Goal: Task Accomplishment & Management: Manage account settings

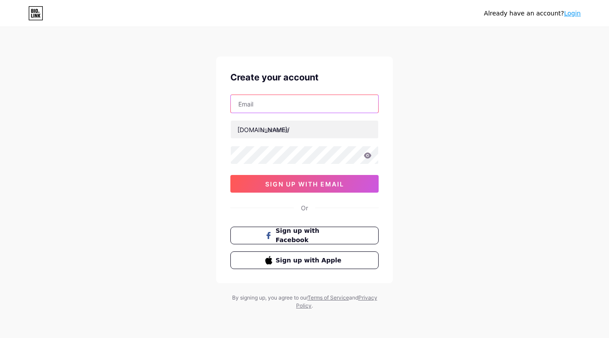
click at [297, 109] on input "text" at bounding box center [304, 104] width 147 height 18
paste input "misscaca2024@gmail.com"
type input "misscaca2024@gmail.com"
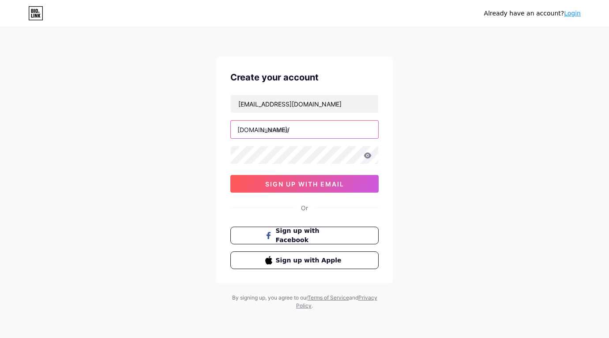
drag, startPoint x: 286, startPoint y: 132, endPoint x: 428, endPoint y: 140, distance: 142.4
click at [286, 132] on input "text" at bounding box center [304, 130] width 147 height 18
click at [468, 123] on div "Already have an account? Login Create your account misscaca2024@gmail.com bio.l…" at bounding box center [304, 169] width 609 height 338
click at [441, 173] on div "Already have an account? Login Create your account misscaca2024@gmail.com bio.l…" at bounding box center [304, 169] width 609 height 338
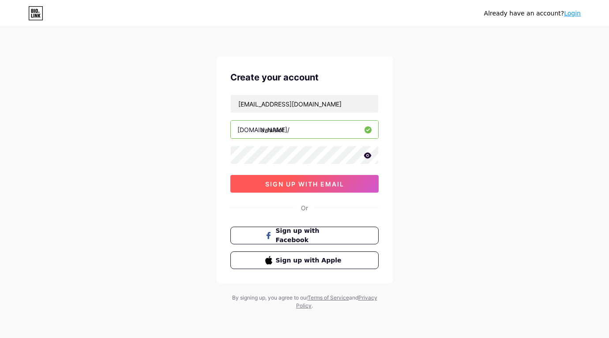
click at [316, 187] on span "sign up with email" at bounding box center [304, 184] width 79 height 8
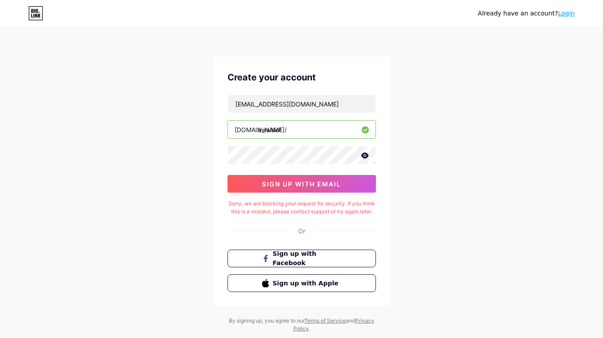
click at [244, 204] on div "Sorry, we are blocking your request for security. If you think this is a mistak…" at bounding box center [301, 208] width 148 height 16
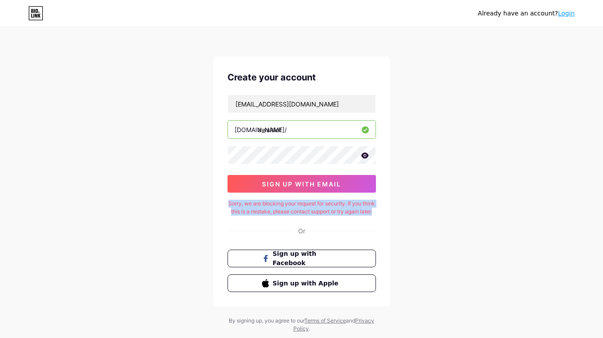
click at [244, 204] on div "Sorry, we are blocking your request for security. If you think this is a mistak…" at bounding box center [301, 208] width 148 height 16
copy div "Sorry, we are blocking your request for security. If you think this is a mistak…"
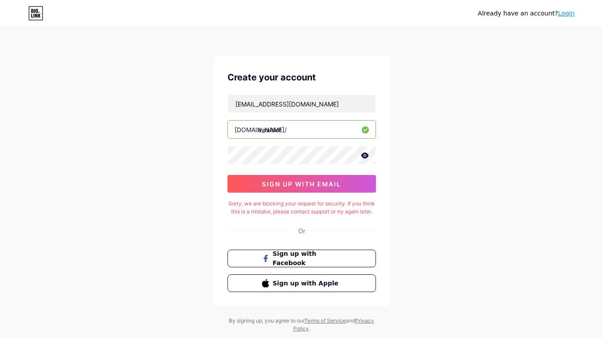
click at [296, 133] on input "awalslot" at bounding box center [301, 130] width 147 height 18
click at [487, 155] on div "Already have an account? Login Create your account misscaca2024@gmail.com bio.l…" at bounding box center [301, 180] width 603 height 361
click at [302, 128] on input "awalslot" at bounding box center [301, 130] width 147 height 18
drag, startPoint x: 302, startPoint y: 128, endPoint x: 390, endPoint y: 128, distance: 87.9
click at [302, 128] on input "awalslot" at bounding box center [301, 130] width 147 height 18
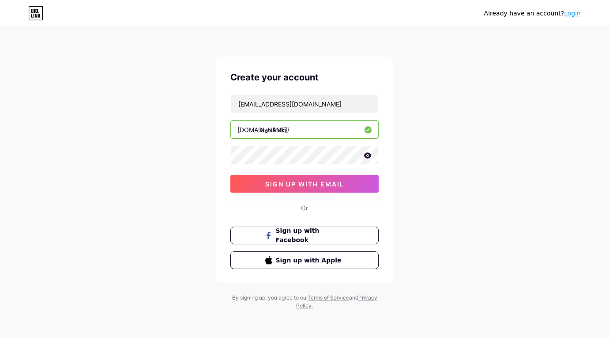
type input "awalhoki"
click at [441, 125] on div "Already have an account? Login Create your account misscaca2024@gmail.com bio.l…" at bounding box center [304, 169] width 609 height 338
drag, startPoint x: 338, startPoint y: 181, endPoint x: 436, endPoint y: 180, distance: 98.0
click at [436, 180] on div "Already have an account? Login Create your account misscaca2024@gmail.com bio.l…" at bounding box center [304, 169] width 609 height 338
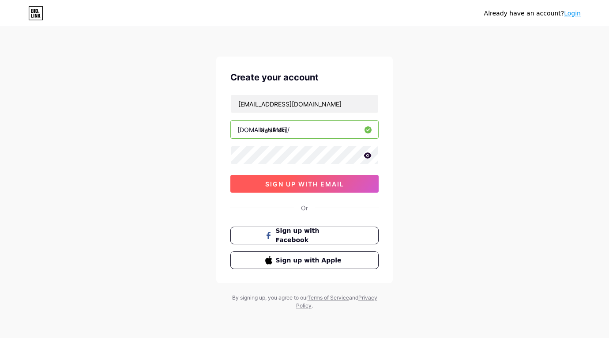
click at [339, 184] on span "sign up with email" at bounding box center [304, 184] width 79 height 8
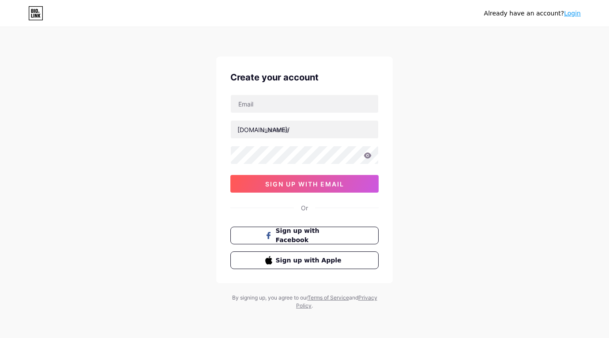
click at [579, 15] on link "Login" at bounding box center [572, 13] width 17 height 7
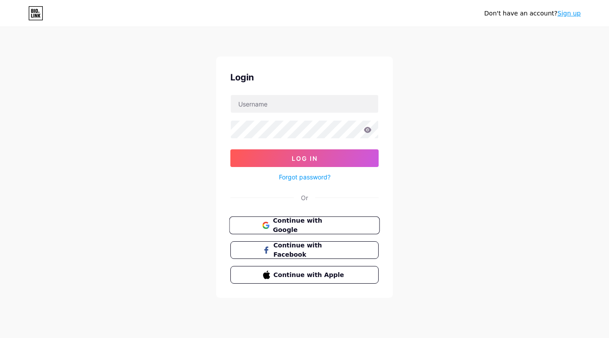
click at [294, 221] on span "Continue with Google" at bounding box center [310, 225] width 74 height 19
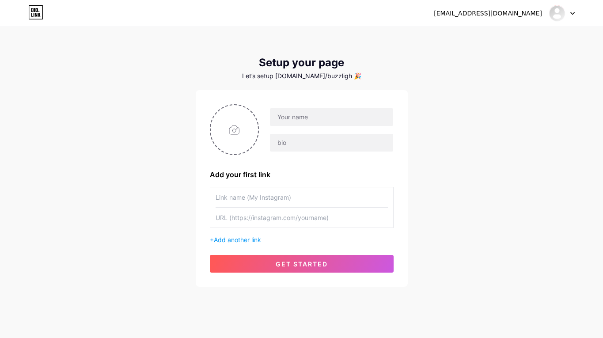
click at [106, 150] on div "[EMAIL_ADDRESS][DOMAIN_NAME] Dashboard Logout Setup your page Let’s setup [DOMA…" at bounding box center [301, 157] width 603 height 315
click at [328, 115] on input "text" at bounding box center [331, 117] width 123 height 18
type input "awalslot"
click at [309, 140] on input "text" at bounding box center [331, 143] width 123 height 18
paste input "AWALSLOT - Link Alternatif Daftar Dan Login Awal slot Terpercaya"
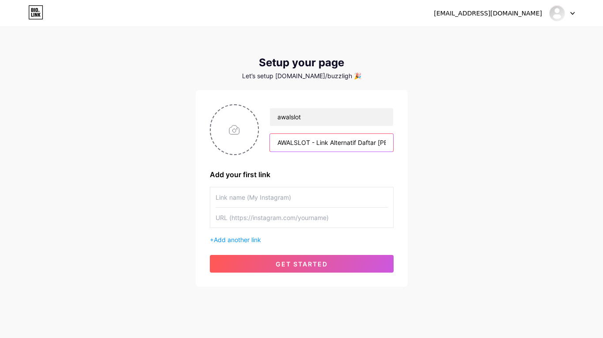
scroll to position [0, 85]
type input "AWALSLOT - Link Alternatif Daftar Dan Login Awal slot Terpercaya"
click at [460, 167] on div "misscaca2024@gmail.com Dashboard Logout Setup your page Let’s setup bio.link/bu…" at bounding box center [301, 157] width 603 height 315
drag, startPoint x: 243, startPoint y: 238, endPoint x: 192, endPoint y: 148, distance: 103.8
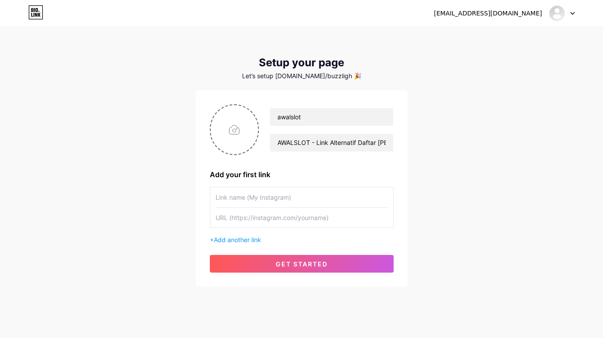
click at [156, 226] on div "misscaca2024@gmail.com Dashboard Logout Setup your page Let’s setup bio.link/bu…" at bounding box center [301, 157] width 603 height 315
click at [224, 117] on input "file" at bounding box center [235, 129] width 48 height 49
type input "C:\fakepath\images.jpg"
click at [246, 210] on input "text" at bounding box center [301, 217] width 172 height 20
click at [238, 235] on div "+ Add another link" at bounding box center [302, 239] width 184 height 9
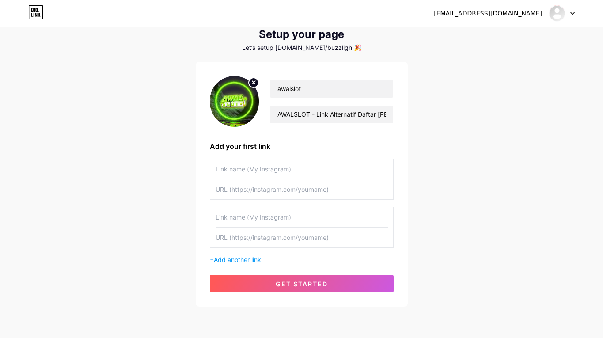
scroll to position [44, 0]
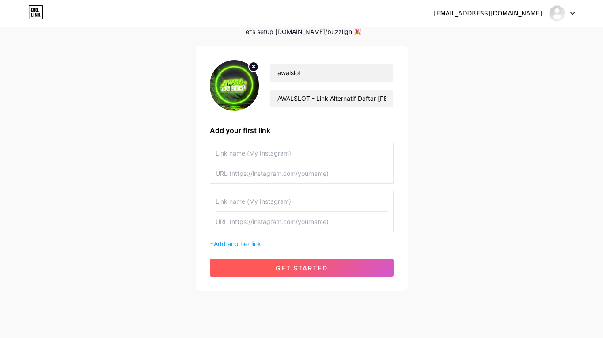
click at [290, 274] on button "get started" at bounding box center [302, 268] width 184 height 18
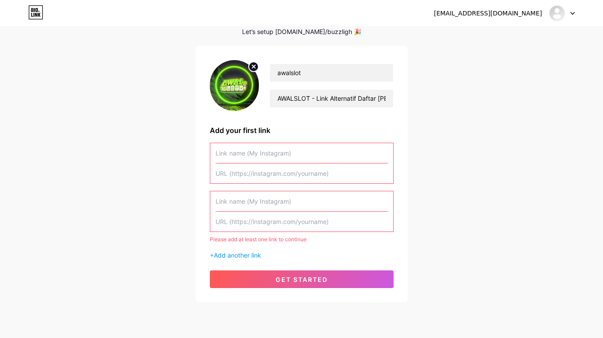
click at [267, 154] on input "text" at bounding box center [301, 153] width 172 height 20
click at [260, 177] on input "text" at bounding box center [301, 173] width 172 height 20
click at [260, 155] on input "text" at bounding box center [301, 153] width 172 height 20
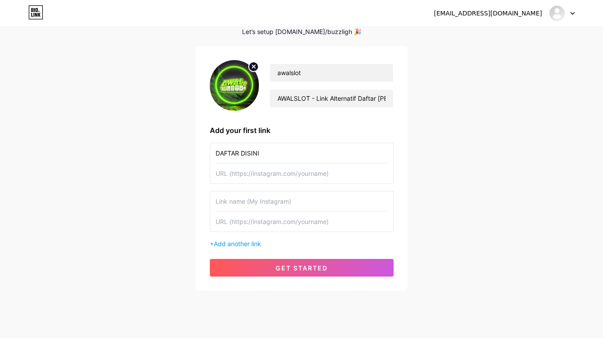
type input "DAFTAR DISINI"
click at [252, 175] on input "text" at bounding box center [301, 173] width 172 height 20
paste input "https://ael.ink/awalslot"
type input "https://ael.ink/awalslot"
click at [241, 204] on input "text" at bounding box center [301, 201] width 172 height 20
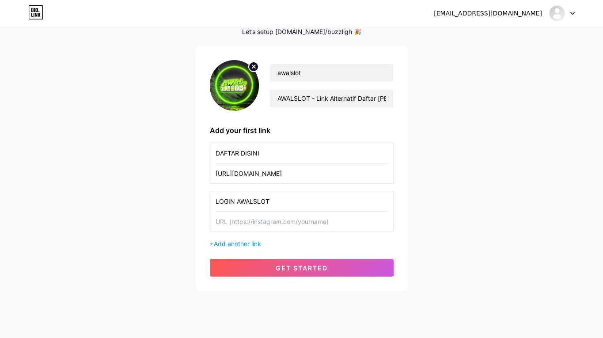
type input "LOGIN AWALSLOT"
click at [224, 226] on input "text" at bounding box center [301, 221] width 172 height 20
paste input "https://ael.ink/awalslot"
paste input "text"
type input "https://ael.ink/awalslot"
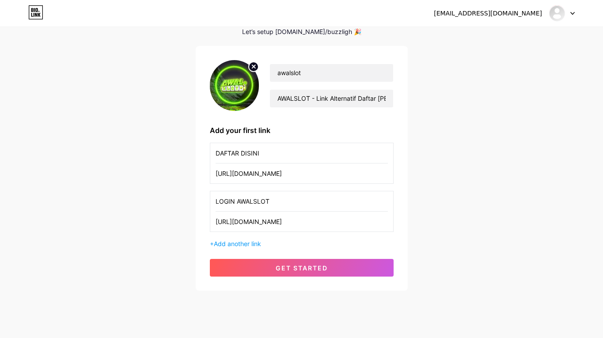
click at [256, 153] on input "DAFTAR DISINI" at bounding box center [301, 153] width 172 height 20
type input "DAFTAR AWALSLOT"
click at [242, 244] on span "Add another link" at bounding box center [237, 244] width 47 height 8
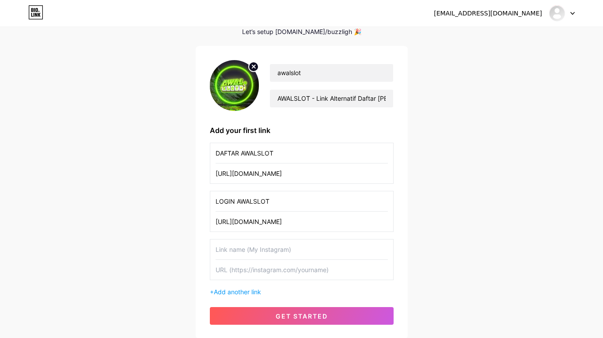
click at [246, 248] on input "text" at bounding box center [301, 249] width 172 height 20
type input "LINK ALTERNATIF AWALSLOT"
click at [280, 272] on input "text" at bounding box center [301, 270] width 172 height 20
click at [239, 274] on input "text" at bounding box center [301, 270] width 172 height 20
paste input "https://ael.ink/awalslot"
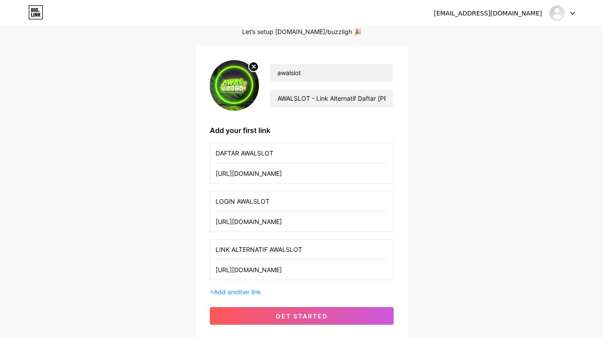
type input "https://ael.ink/awalslot"
click at [125, 268] on div "misscaca2024@gmail.com Dashboard Logout Setup your page Let’s setup bio.link/bu…" at bounding box center [301, 161] width 603 height 411
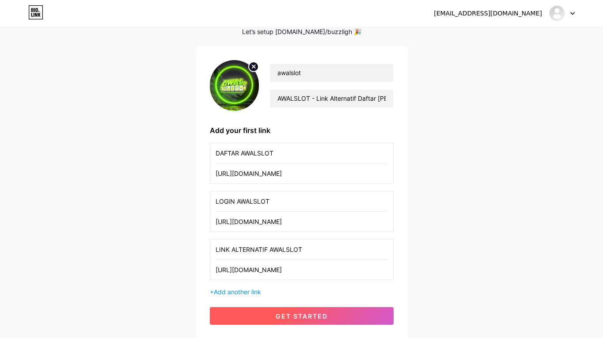
click at [308, 315] on span "get started" at bounding box center [301, 316] width 52 height 8
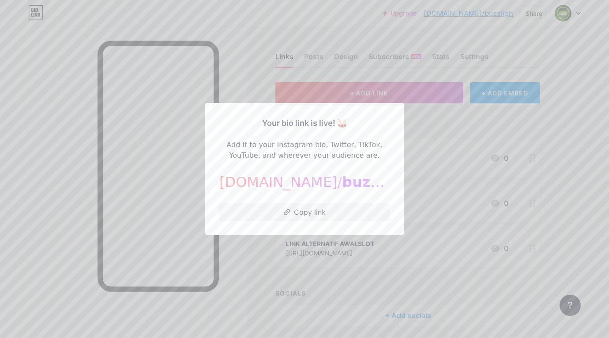
click at [252, 87] on div at bounding box center [304, 169] width 609 height 338
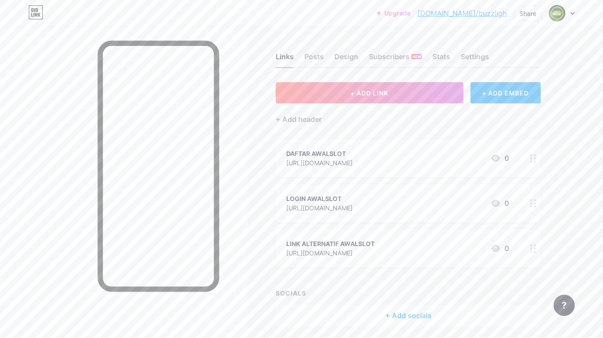
click at [570, 55] on div "Links Posts Design Subscribers NEW Stats Settings + ADD LINK + ADD EMBED + Add …" at bounding box center [288, 197] width 577 height 343
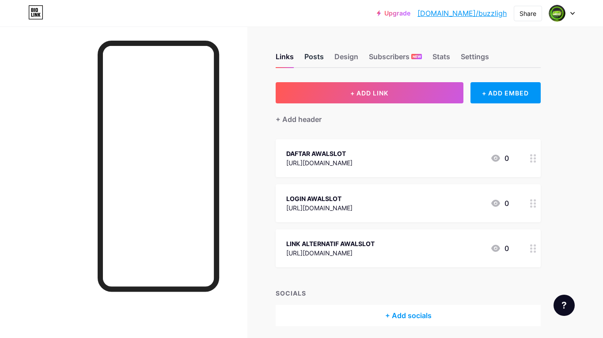
click at [306, 54] on div "Posts" at bounding box center [313, 59] width 19 height 16
click at [342, 53] on div "Design" at bounding box center [346, 59] width 24 height 16
click at [380, 56] on div "Subscribers NEW" at bounding box center [395, 59] width 53 height 16
click at [437, 57] on div "Stats" at bounding box center [441, 59] width 18 height 16
click at [476, 57] on div "Settings" at bounding box center [474, 59] width 28 height 16
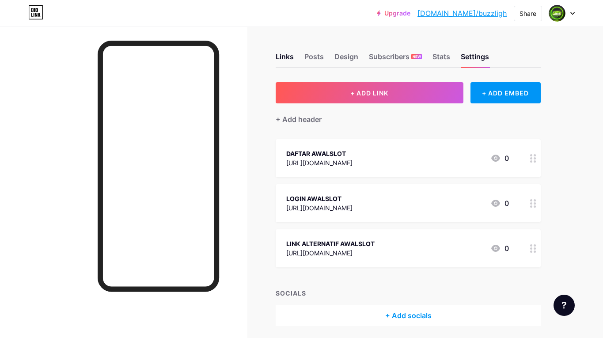
click at [569, 12] on div at bounding box center [562, 13] width 26 height 16
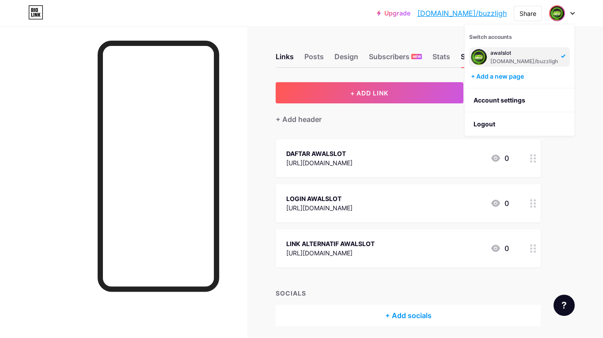
click at [525, 58] on div "[DOMAIN_NAME]/buzzligh" at bounding box center [524, 61] width 68 height 7
click at [507, 75] on div "+ Add a new page" at bounding box center [520, 76] width 99 height 9
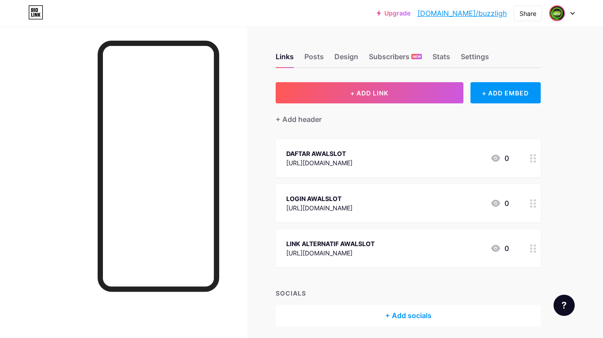
click at [564, 15] on span at bounding box center [557, 13] width 14 height 14
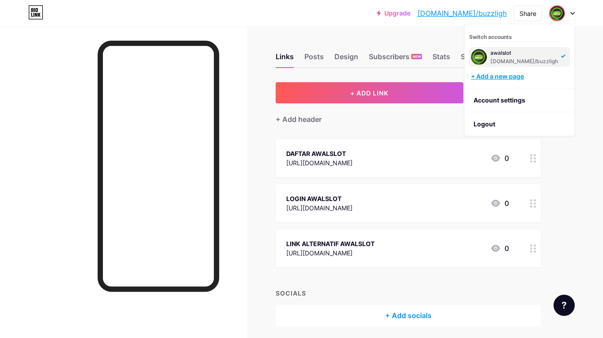
click at [502, 75] on div "+ Add a new page" at bounding box center [520, 76] width 99 height 9
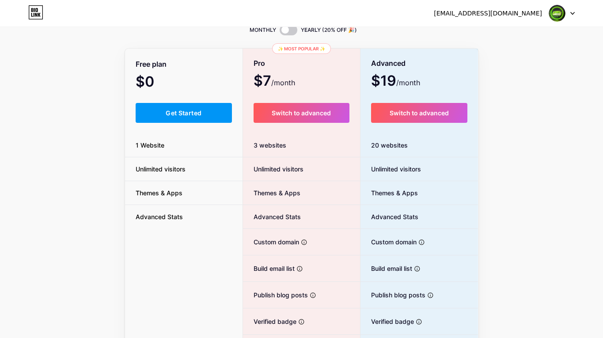
scroll to position [88, 0]
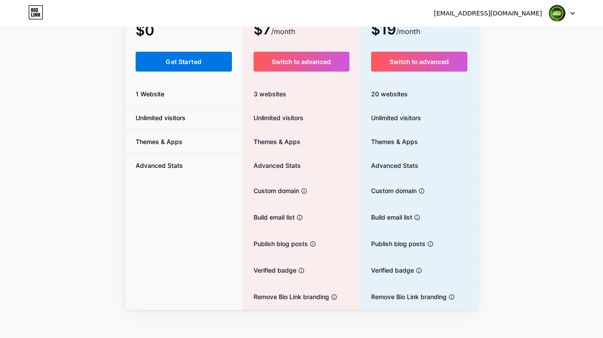
click at [187, 63] on span "Get Started" at bounding box center [184, 62] width 36 height 8
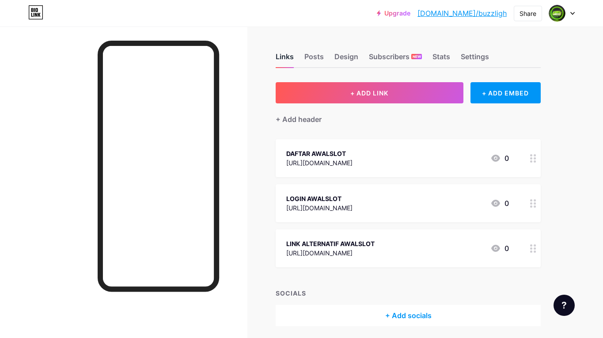
click at [289, 57] on div "Links" at bounding box center [284, 59] width 18 height 16
click at [324, 57] on div "Links Posts Design Subscribers NEW Stats Settings" at bounding box center [407, 52] width 265 height 31
click at [314, 60] on div "Posts" at bounding box center [313, 59] width 19 height 16
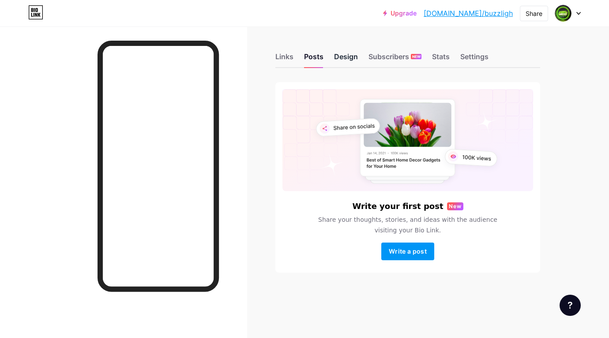
click at [345, 62] on div "Design" at bounding box center [346, 59] width 24 height 16
click at [444, 59] on div "Stats" at bounding box center [441, 59] width 18 height 16
click at [472, 58] on div "Settings" at bounding box center [474, 59] width 28 height 16
click at [469, 59] on div "Settings" at bounding box center [474, 59] width 28 height 16
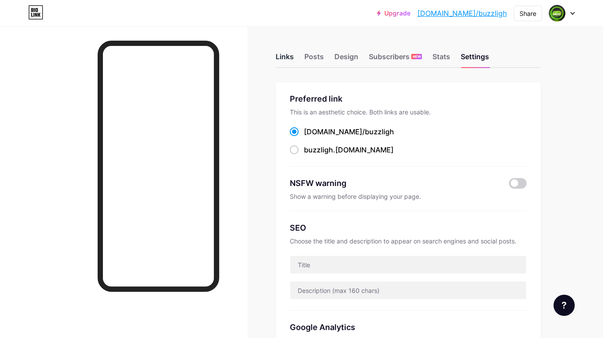
click at [285, 54] on div "Links" at bounding box center [284, 59] width 18 height 16
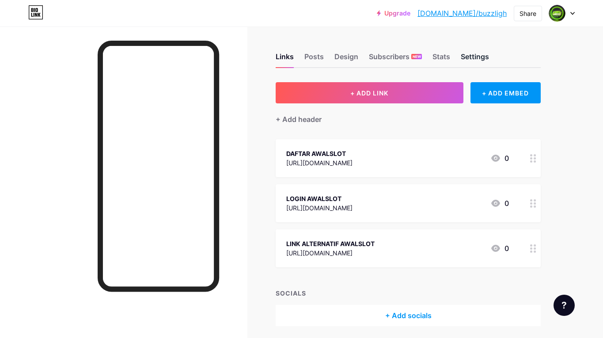
click at [466, 58] on div "Settings" at bounding box center [474, 59] width 28 height 16
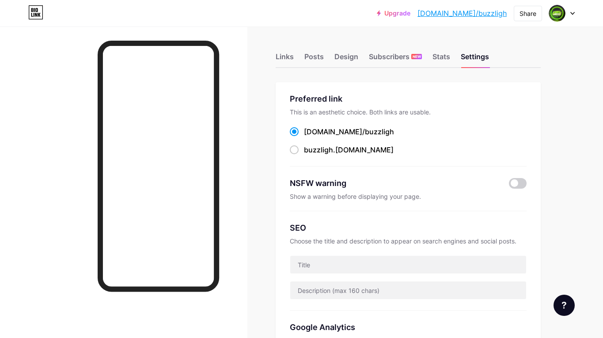
click at [397, 113] on div "This is an aesthetic choice. Both links are usable." at bounding box center [408, 112] width 237 height 8
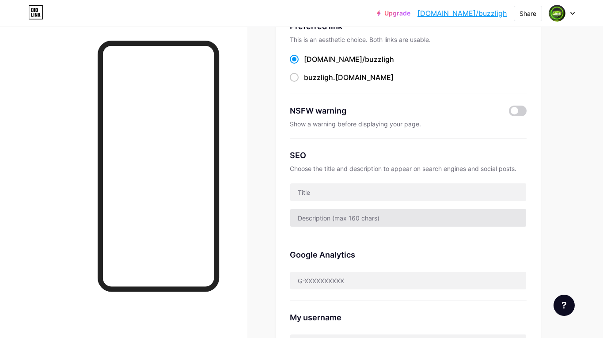
scroll to position [88, 0]
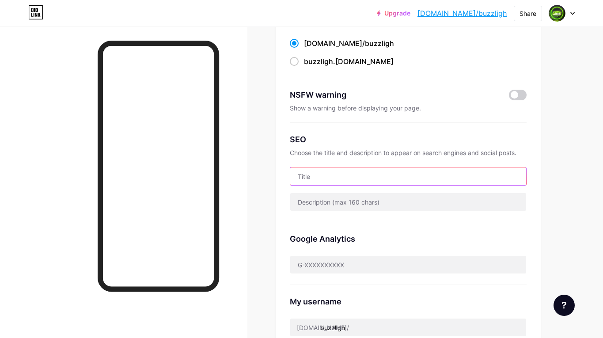
click at [329, 173] on input "text" at bounding box center [408, 176] width 236 height 18
paste input "AWALSLOT - Link Alternatif Daftar Dan Login Awal slot Terpercaya"
type input "AWALSLOT - Link Alternatif Daftar Dan Login Awal slot Terpercaya"
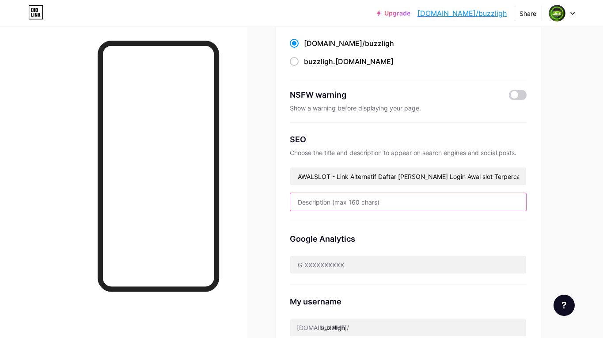
click at [332, 201] on input "text" at bounding box center [408, 202] width 236 height 18
paste input "AWALSLOT menghadirkan kemudahan akses melalui link alternatif resmi untuk dafta…"
type input "AWALSLOT menghadirkan kemudahan akses melalui link alternatif resmi untuk dafta…"
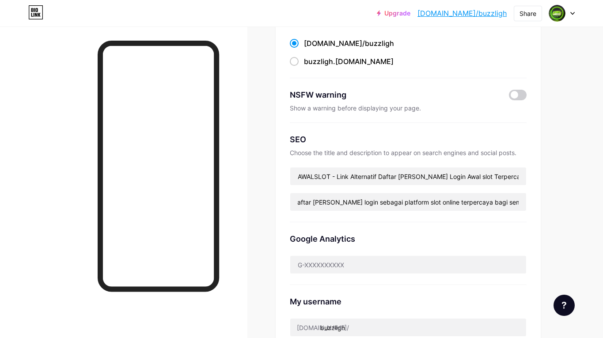
click at [546, 195] on div "Links Posts Design Subscribers NEW Stats Settings Preferred link This is an aes…" at bounding box center [288, 286] width 577 height 697
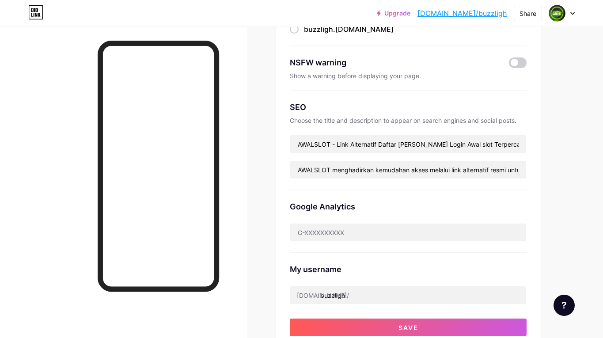
scroll to position [177, 0]
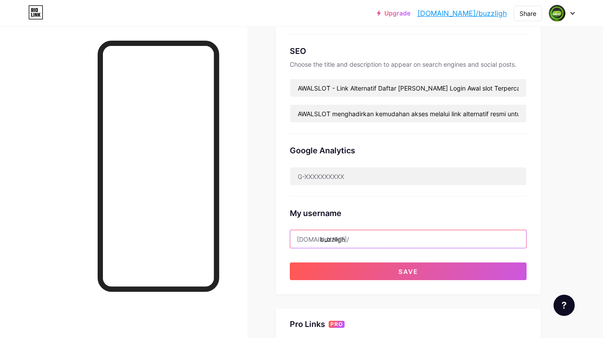
click at [347, 237] on input "buzzligh" at bounding box center [408, 239] width 236 height 18
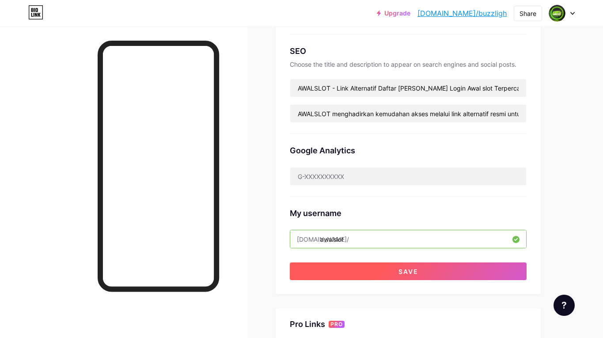
click at [383, 270] on button "Save" at bounding box center [408, 271] width 237 height 18
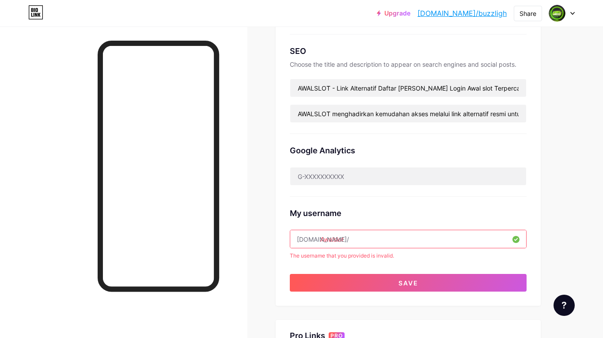
click at [361, 240] on input "Awalslot" at bounding box center [408, 239] width 236 height 18
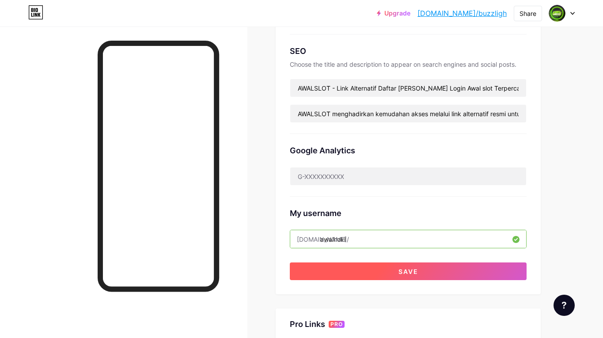
click at [438, 273] on button "Save" at bounding box center [408, 271] width 237 height 18
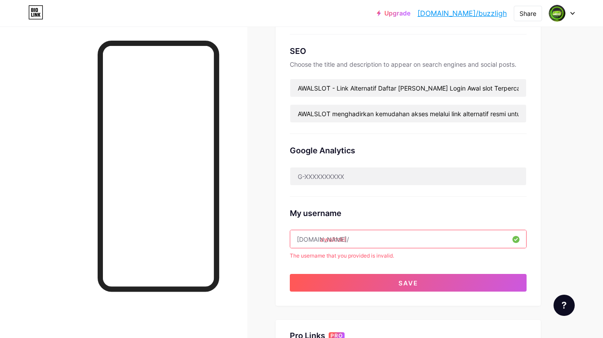
click at [344, 255] on div "The username that you provided is invalid." at bounding box center [408, 256] width 237 height 8
drag, startPoint x: 344, startPoint y: 255, endPoint x: 349, endPoint y: 252, distance: 5.4
click at [344, 255] on div "The username that you provided is invalid." at bounding box center [408, 256] width 237 height 8
copy div "The username that you provided is invalid."
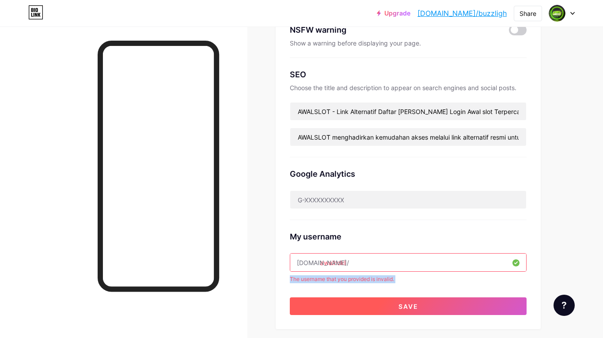
scroll to position [221, 0]
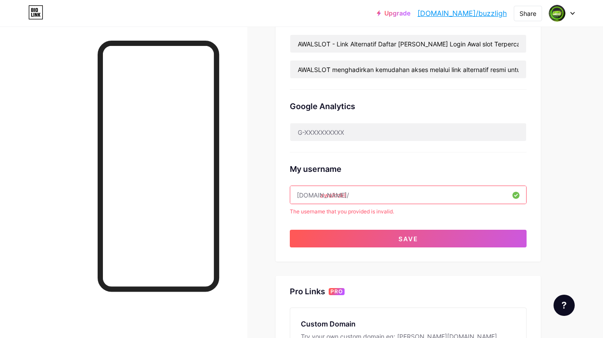
click at [382, 192] on input "awalhokI" at bounding box center [408, 195] width 236 height 18
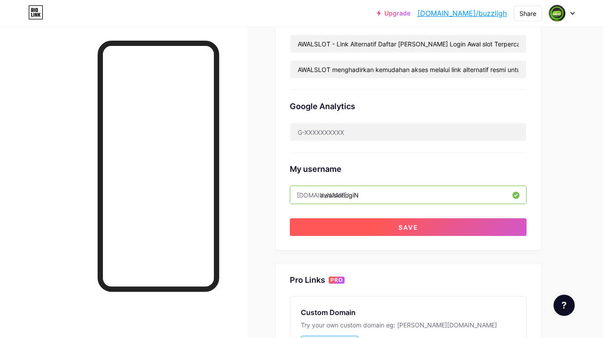
click at [355, 227] on button "Save" at bounding box center [408, 227] width 237 height 18
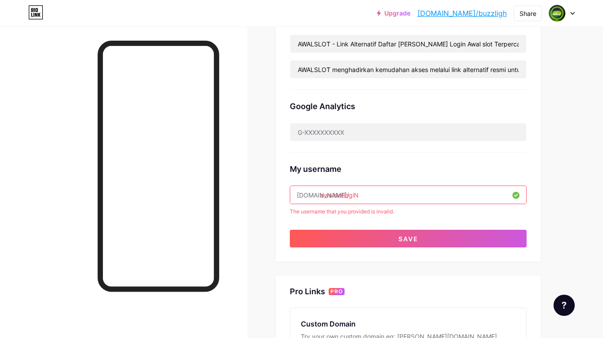
click at [328, 212] on div "The username that you provided is invalid." at bounding box center [408, 211] width 237 height 8
click at [367, 197] on input "awalslotlogiN" at bounding box center [408, 195] width 236 height 18
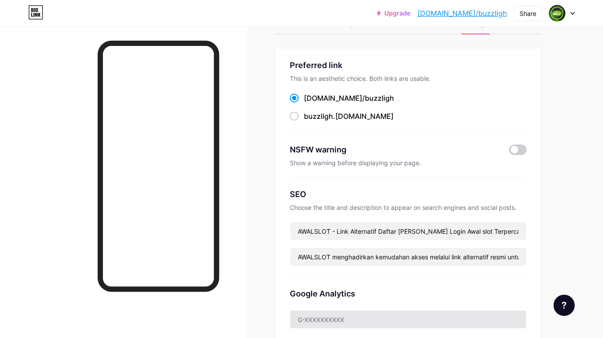
scroll to position [0, 0]
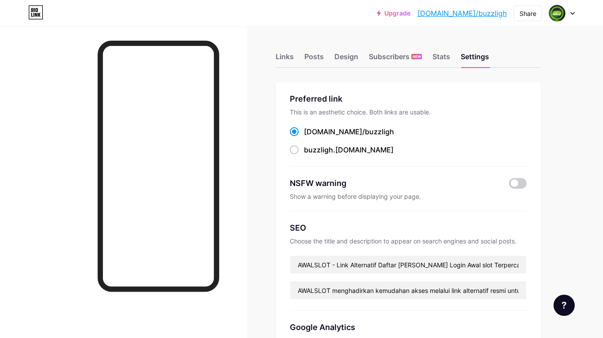
click at [365, 129] on span "buzzligh" at bounding box center [379, 131] width 29 height 9
click at [309, 137] on input "bio.link/ buzzligh" at bounding box center [307, 140] width 6 height 6
click at [365, 129] on span "buzzligh" at bounding box center [379, 131] width 29 height 9
click at [309, 137] on input "bio.link/ buzzligh" at bounding box center [307, 140] width 6 height 6
copy span "buzzligh"
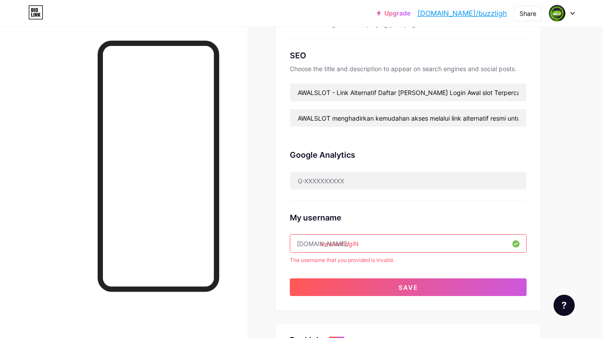
scroll to position [177, 0]
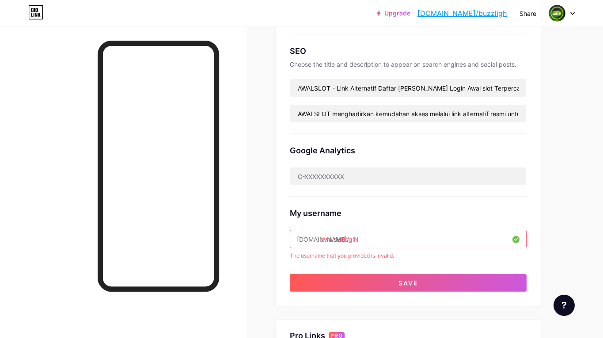
click at [355, 237] on input "awalslotlogiN" at bounding box center [408, 239] width 236 height 18
click at [356, 237] on input "awalslotlogiN" at bounding box center [408, 239] width 236 height 18
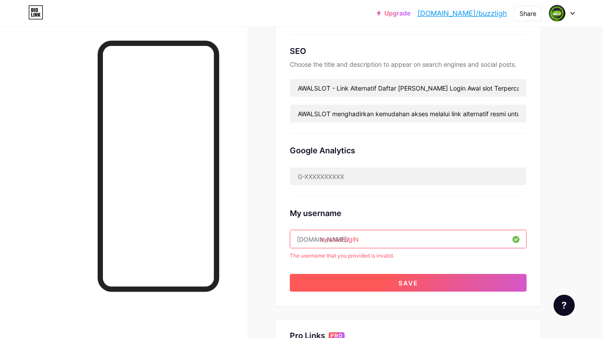
paste input "buzzligh"
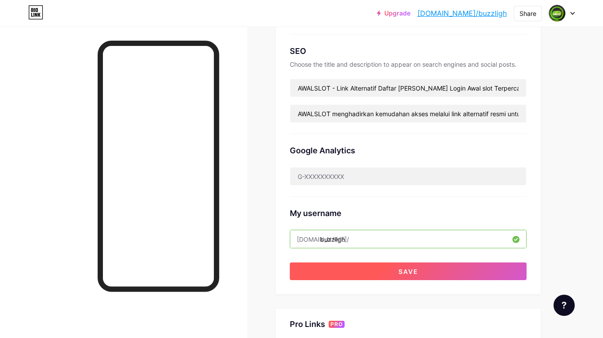
type input "buzzligh"
click at [361, 271] on button "Save" at bounding box center [408, 271] width 237 height 18
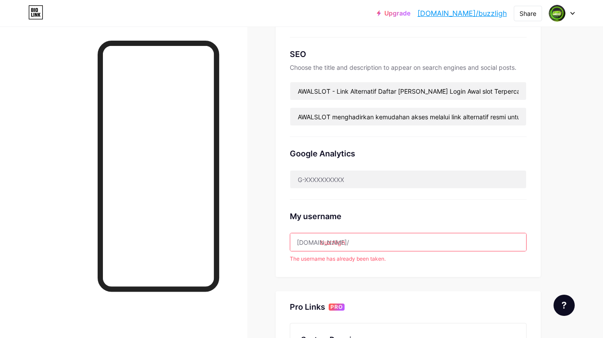
scroll to position [0, 0]
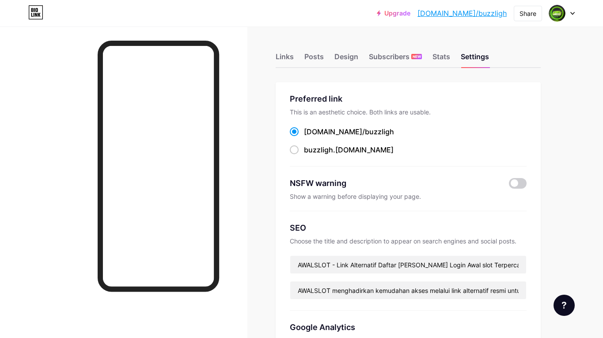
click at [491, 18] on link "[DOMAIN_NAME]/buzzligh" at bounding box center [461, 13] width 89 height 11
click at [322, 148] on span "buzzligh" at bounding box center [318, 149] width 29 height 9
click at [309, 155] on input "buzzligh .bio.link" at bounding box center [307, 158] width 6 height 6
radio input "true"
click at [307, 129] on div "bio.link/ buzzligh" at bounding box center [349, 131] width 90 height 11
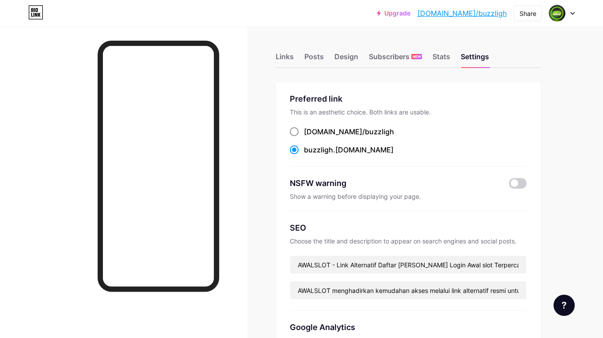
click at [307, 137] on input "bio.link/ buzzligh" at bounding box center [307, 140] width 6 height 6
radio input "true"
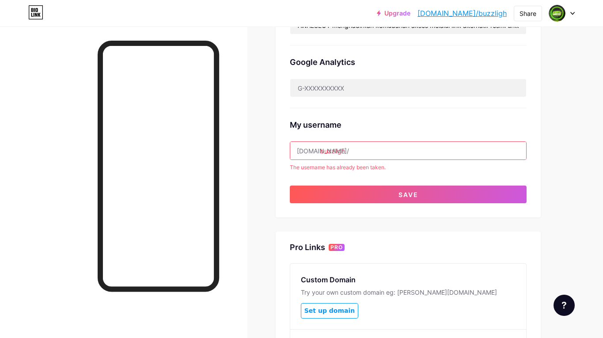
scroll to position [353, 0]
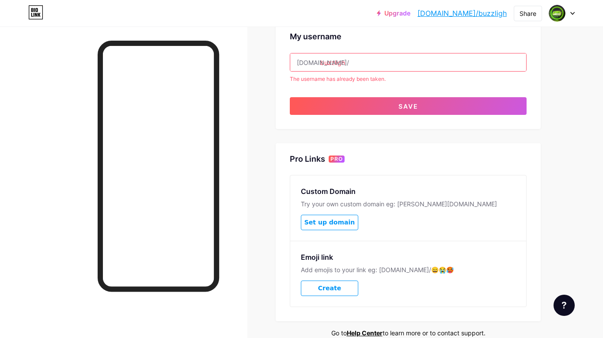
click at [355, 65] on input "buzzligh" at bounding box center [408, 62] width 236 height 18
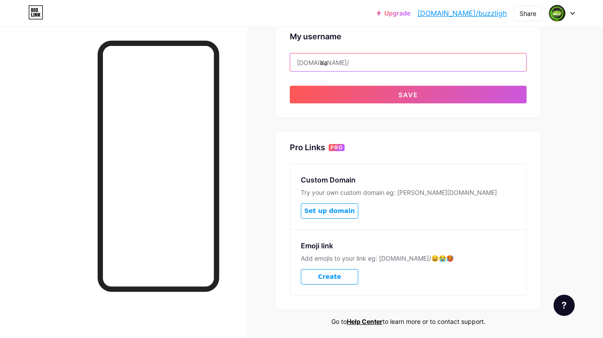
type input "a"
type input "wala"
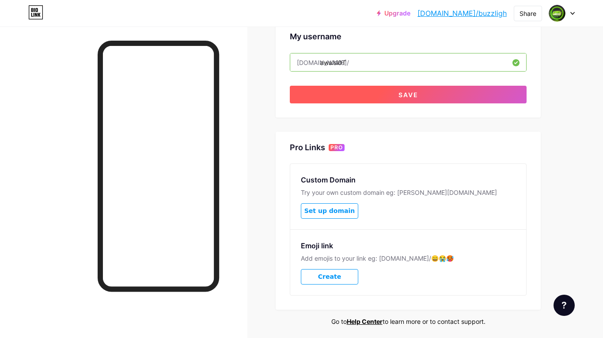
click at [375, 94] on button "Save" at bounding box center [408, 95] width 237 height 18
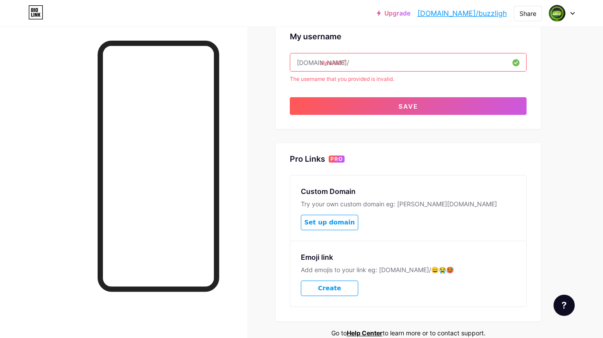
click at [361, 66] on input "awalsl0T" at bounding box center [408, 62] width 236 height 18
click at [361, 65] on input "awalsl0T" at bounding box center [408, 62] width 236 height 18
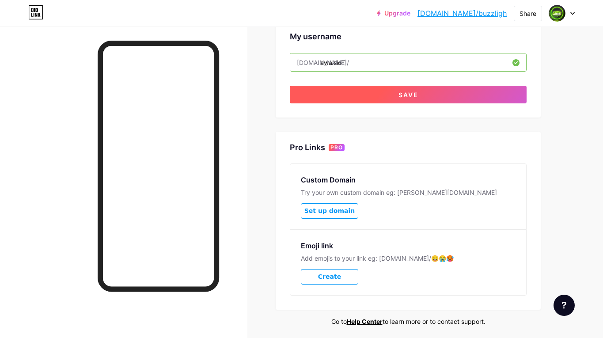
click at [293, 94] on button "Save" at bounding box center [408, 95] width 237 height 18
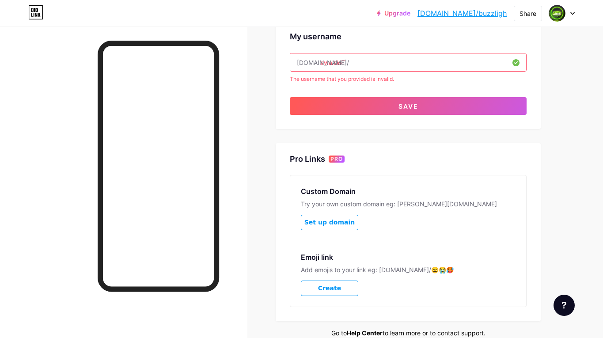
click at [323, 60] on input "awalsloT" at bounding box center [408, 62] width 236 height 18
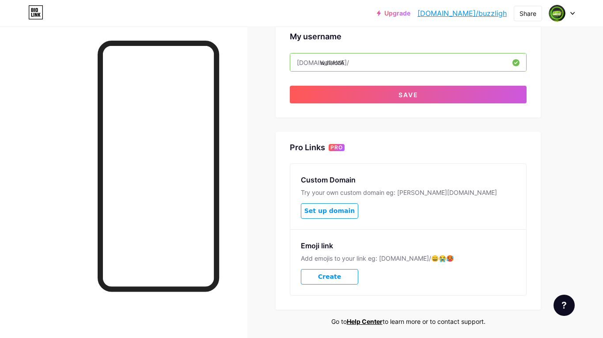
type input "walslotaa"
type input "awalsloT"
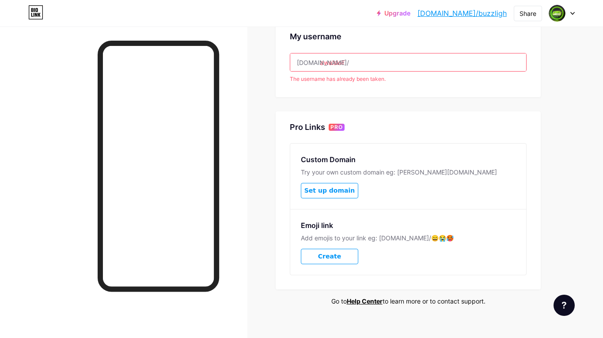
scroll to position [309, 0]
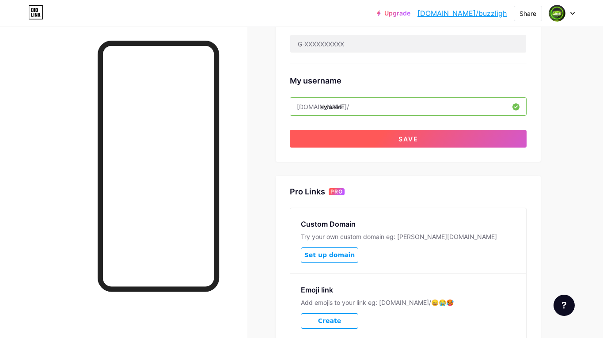
click at [401, 145] on button "Save" at bounding box center [408, 139] width 237 height 18
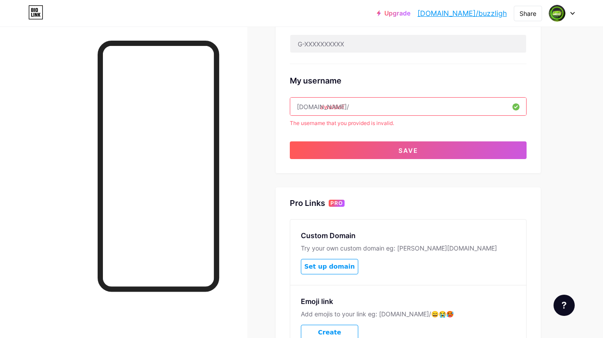
click at [371, 111] on input "awalsloT" at bounding box center [408, 107] width 236 height 18
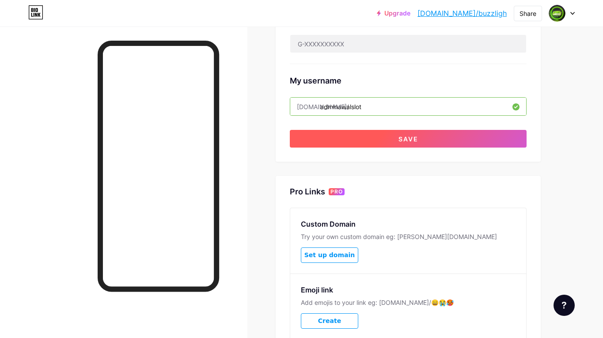
click at [351, 133] on button "Save" at bounding box center [408, 139] width 237 height 18
type input "adminawalsloT"
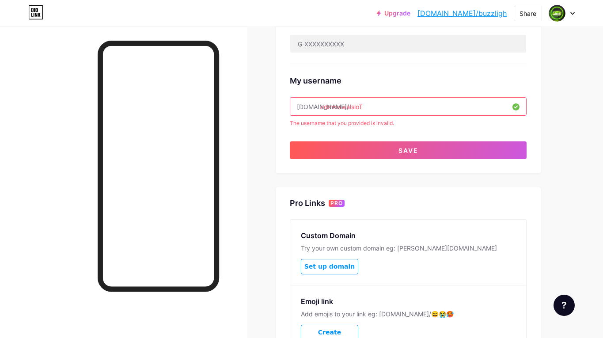
click at [346, 106] on input "adminawalsloT" at bounding box center [408, 107] width 236 height 18
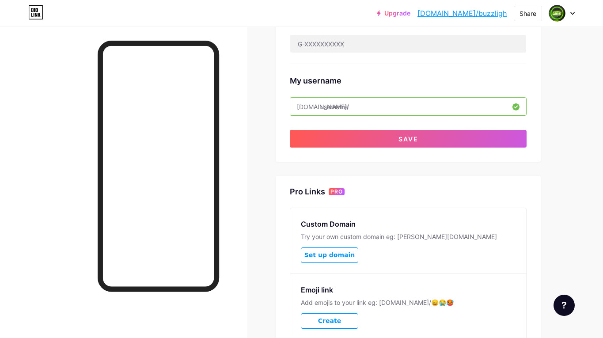
click at [23, 144] on div at bounding box center [123, 195] width 247 height 338
click at [355, 113] on input "text" at bounding box center [408, 107] width 236 height 18
click at [357, 109] on input "text" at bounding box center [408, 107] width 236 height 18
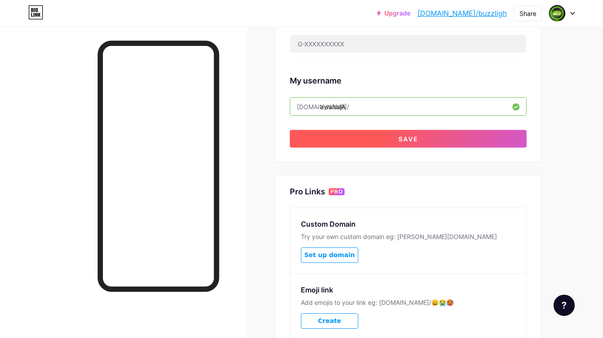
type input "awalsajA"
click at [352, 132] on button "Save" at bounding box center [408, 139] width 237 height 18
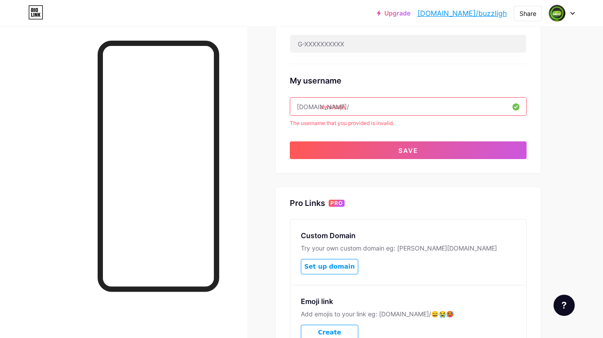
scroll to position [0, 0]
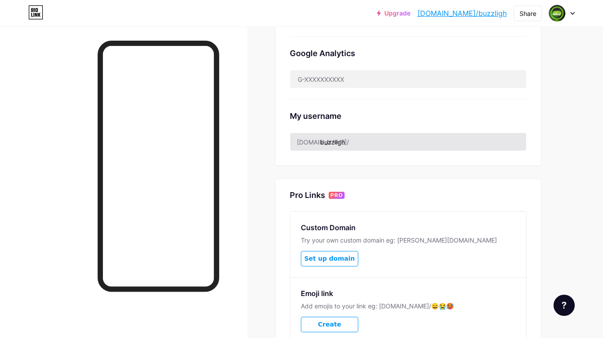
scroll to position [264, 0]
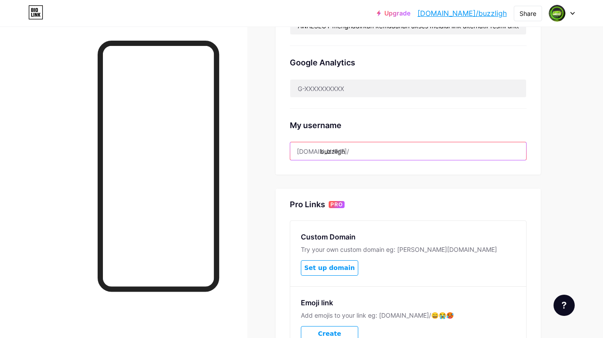
click at [360, 147] on input "buzzligh" at bounding box center [408, 151] width 236 height 18
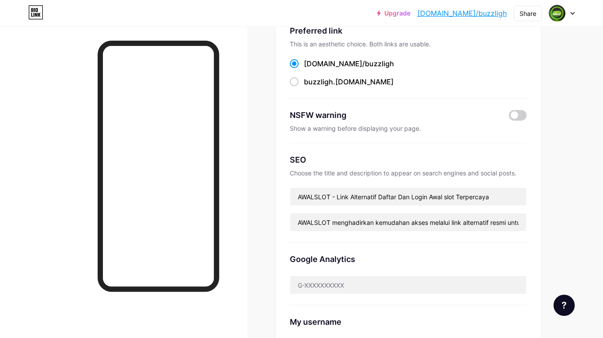
scroll to position [221, 0]
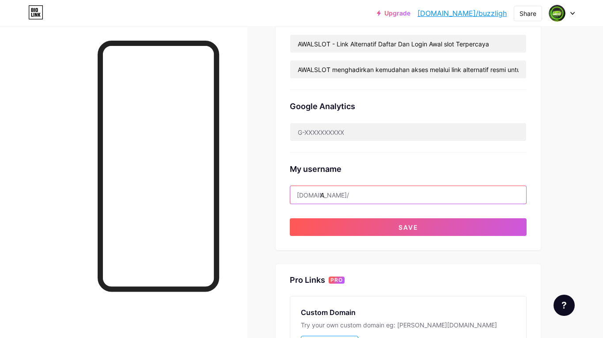
type input "a"
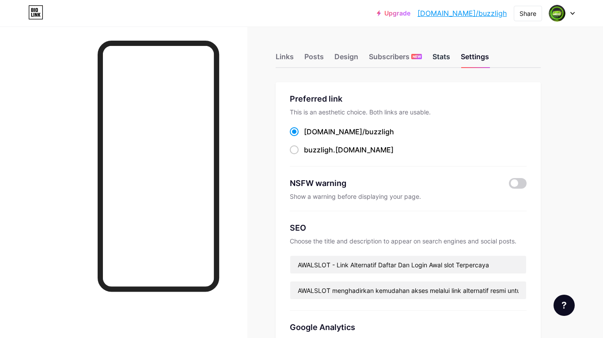
click at [440, 57] on div "Stats" at bounding box center [441, 59] width 18 height 16
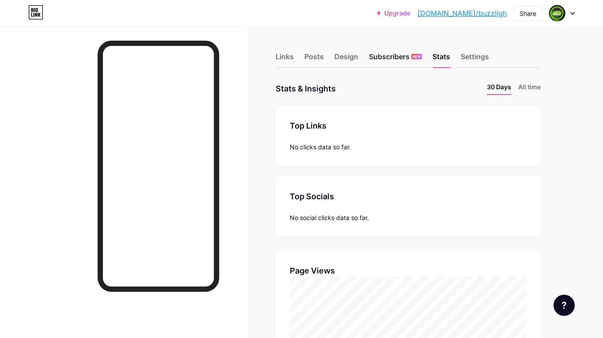
click at [395, 58] on div "Subscribers NEW" at bounding box center [395, 59] width 53 height 16
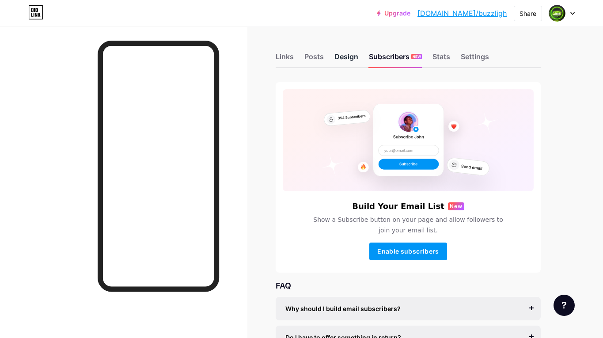
click at [342, 59] on div "Design" at bounding box center [346, 59] width 24 height 16
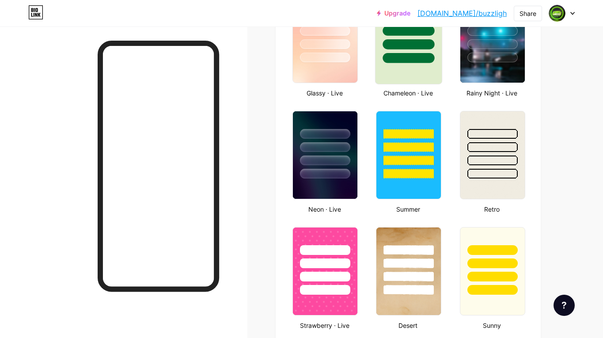
scroll to position [530, 0]
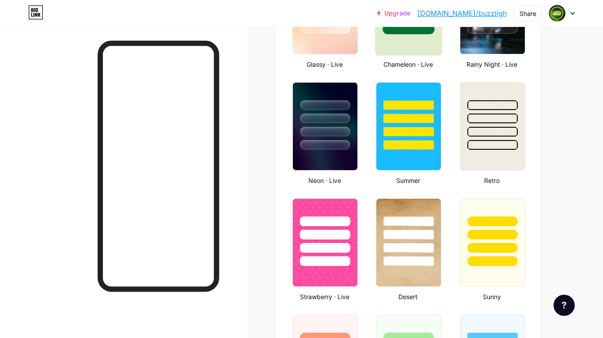
click at [407, 45] on div at bounding box center [408, 10] width 67 height 91
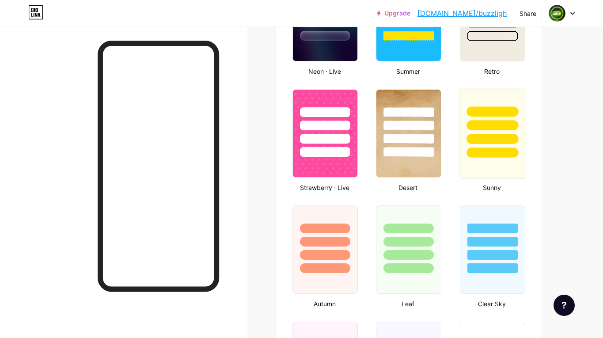
scroll to position [662, 0]
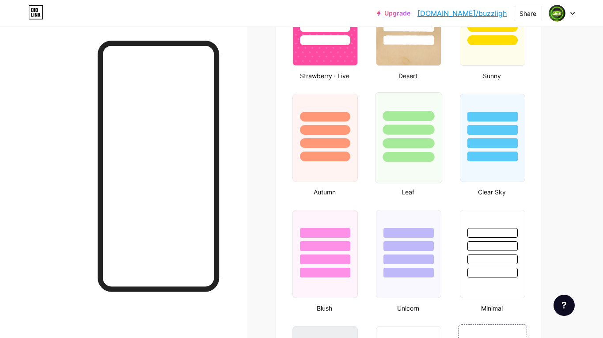
click at [405, 139] on div at bounding box center [409, 143] width 52 height 10
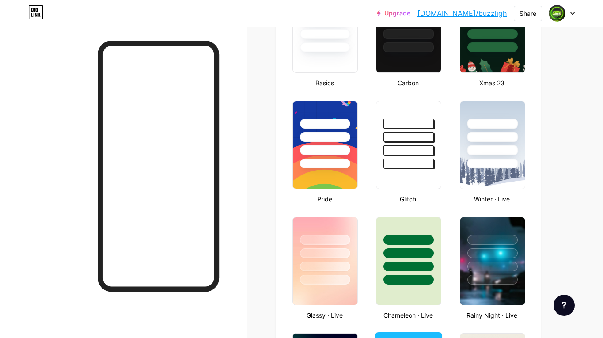
scroll to position [367, 0]
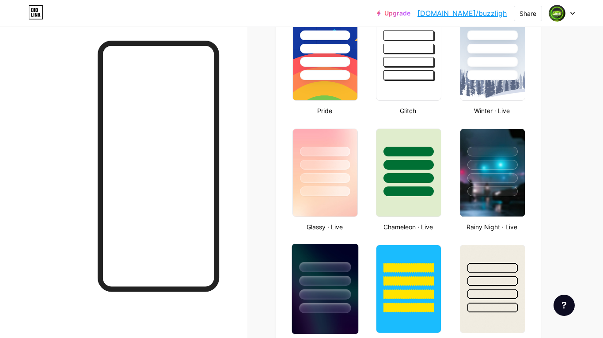
click at [347, 260] on div at bounding box center [325, 278] width 66 height 69
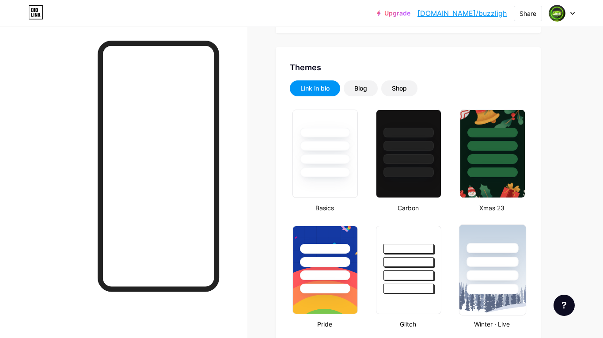
scroll to position [147, 0]
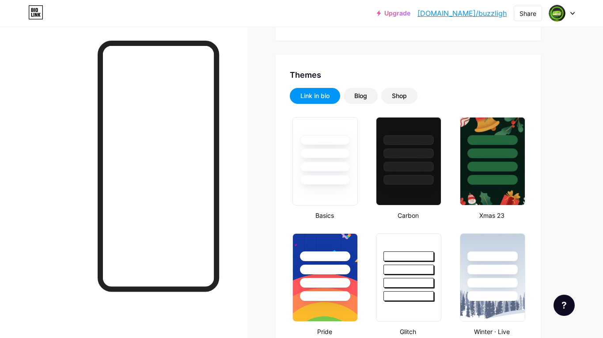
click at [360, 95] on div "Blog" at bounding box center [360, 95] width 13 height 9
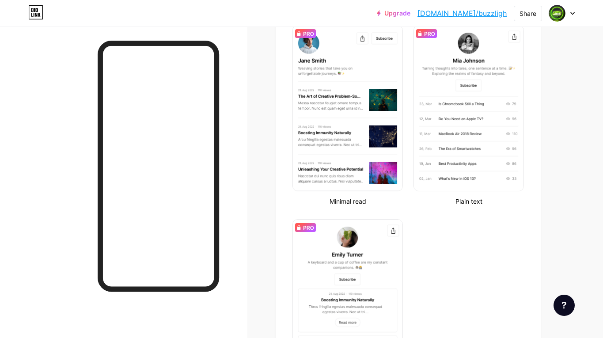
scroll to position [102, 0]
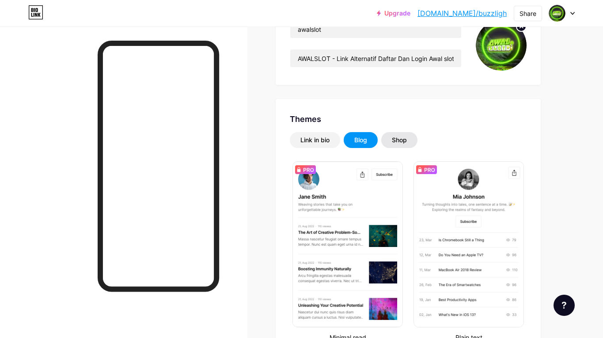
click at [394, 135] on div "Shop" at bounding box center [399, 140] width 36 height 16
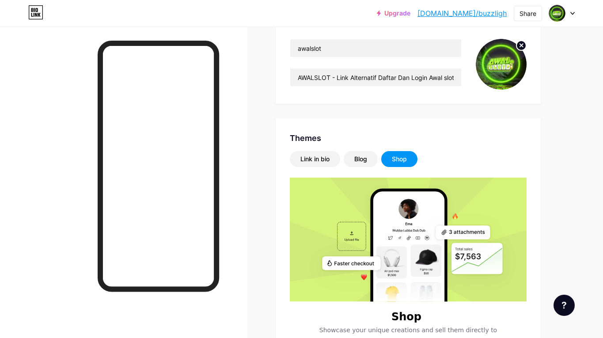
scroll to position [0, 0]
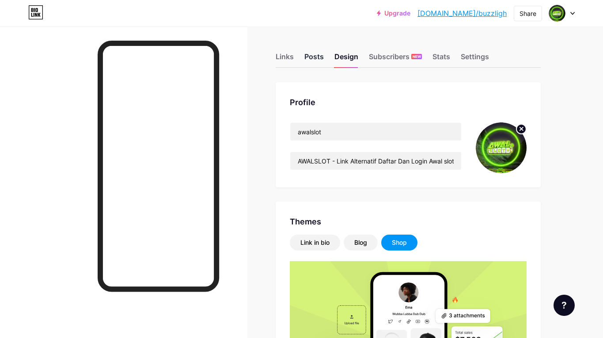
click at [313, 54] on div "Posts" at bounding box center [313, 59] width 19 height 16
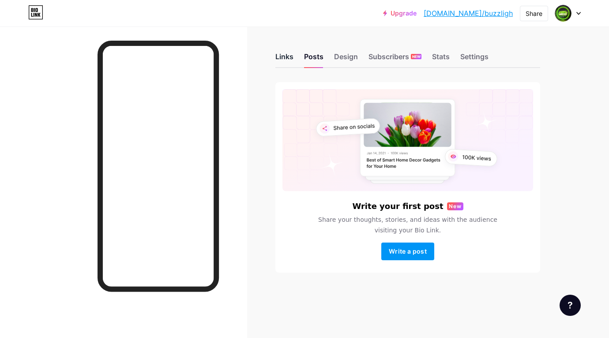
click at [277, 57] on div "Links" at bounding box center [284, 59] width 18 height 16
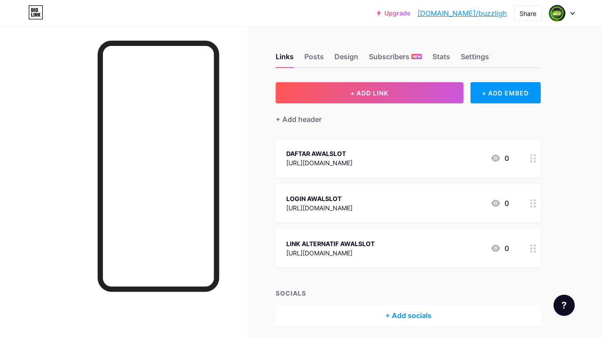
click at [432, 19] on div "Upgrade [DOMAIN_NAME]/buzzli... [DOMAIN_NAME]/buzzligh" at bounding box center [442, 13] width 130 height 16
click at [410, 15] on link "Upgrade" at bounding box center [394, 13] width 34 height 7
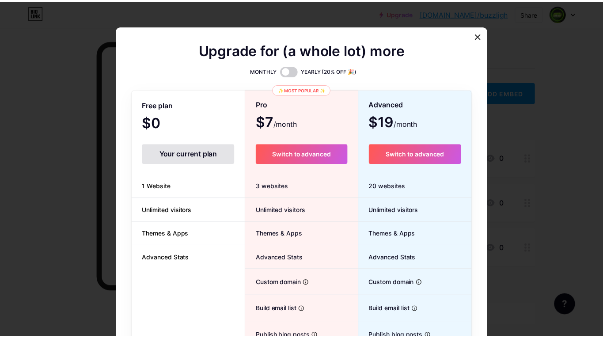
scroll to position [80, 0]
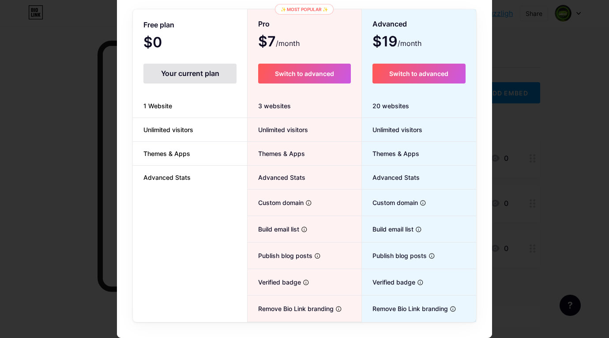
drag, startPoint x: 518, startPoint y: 38, endPoint x: 507, endPoint y: 57, distance: 22.2
click at [518, 40] on div at bounding box center [304, 89] width 609 height 338
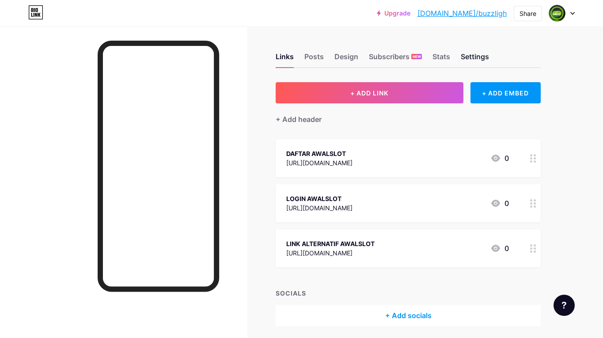
click at [468, 55] on div "Settings" at bounding box center [474, 59] width 28 height 16
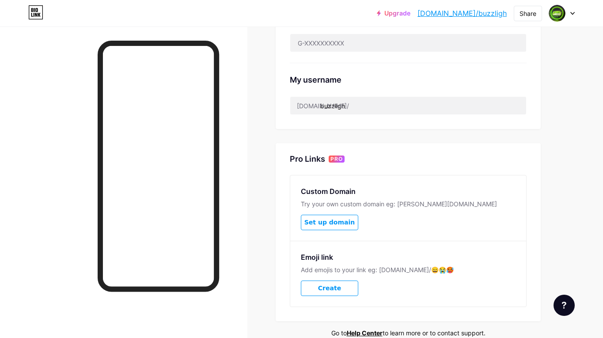
scroll to position [353, 0]
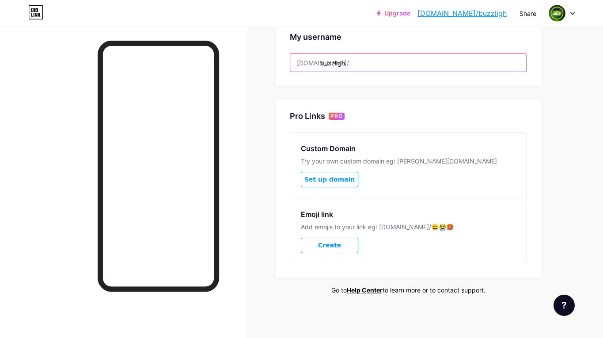
click at [362, 62] on input "buzzligh" at bounding box center [408, 63] width 236 height 18
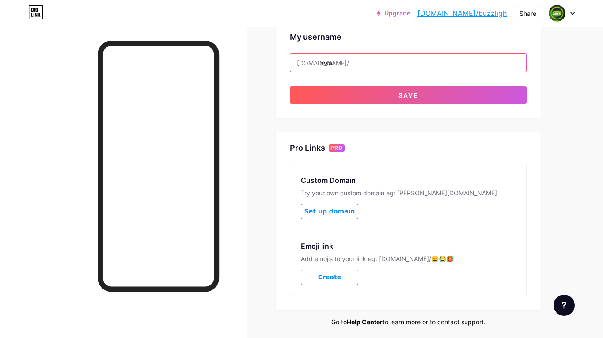
type input "awaL"
drag, startPoint x: 401, startPoint y: 91, endPoint x: 401, endPoint y: 117, distance: 26.1
click at [401, 123] on div "Preferred link This is an aesthetic choice. Both links are usable. [DOMAIN_NAME…" at bounding box center [407, 27] width 265 height 597
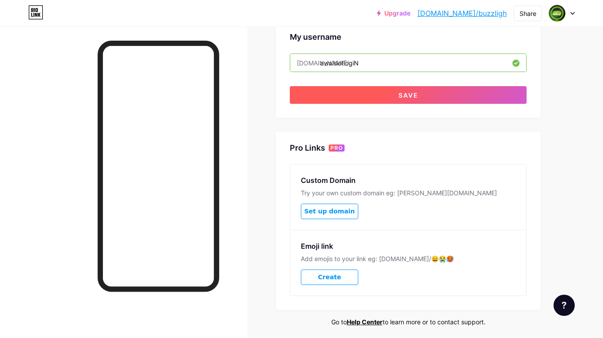
click at [394, 94] on button "Save" at bounding box center [408, 95] width 237 height 18
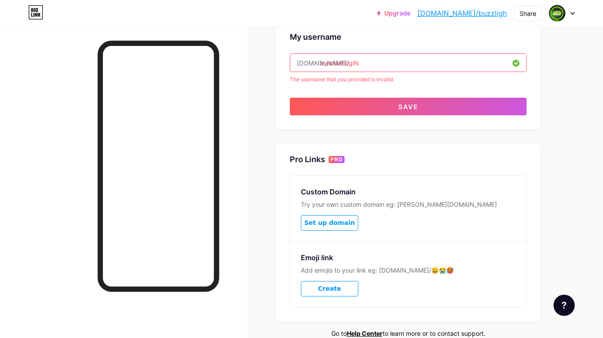
click at [369, 65] on input "awalslotlogiN" at bounding box center [408, 63] width 236 height 18
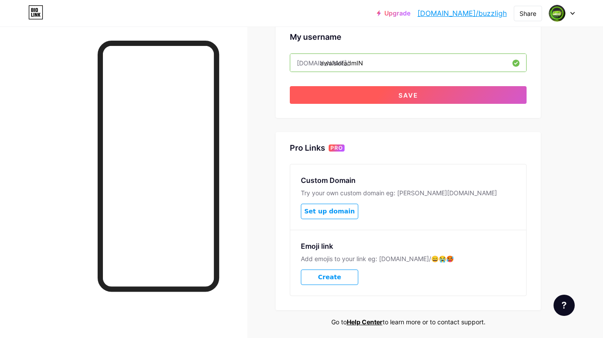
type input "awalslotadmIN"
click at [406, 93] on span "Save" at bounding box center [408, 95] width 20 height 8
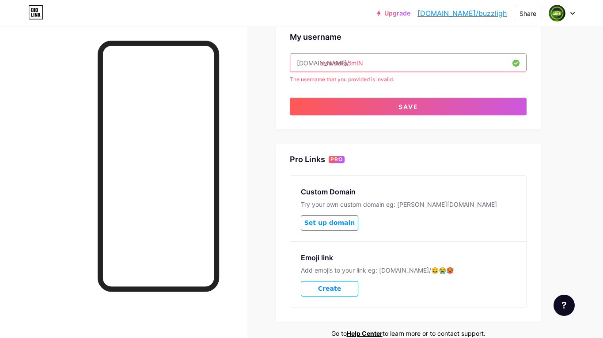
drag, startPoint x: 519, startPoint y: 140, endPoint x: 534, endPoint y: 138, distance: 15.7
click at [520, 142] on div "Preferred link This is an aesthetic choice. Both links are usable. [DOMAIN_NAME…" at bounding box center [407, 33] width 265 height 608
